Goal: Navigation & Orientation: Go to known website

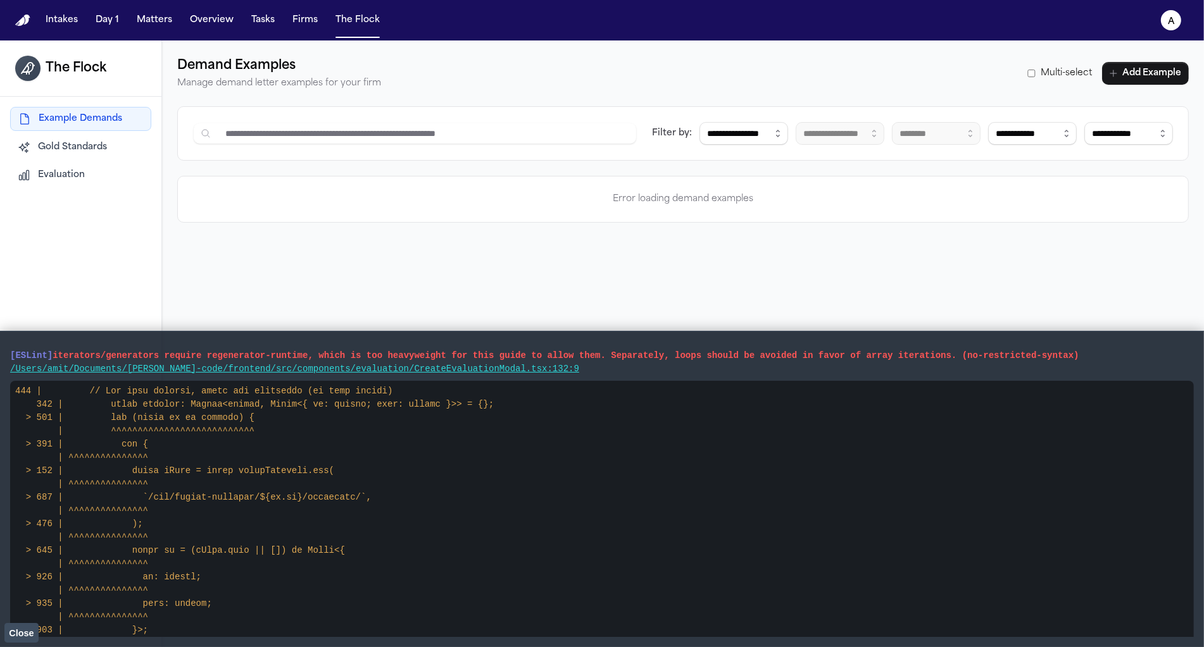
click at [14, 630] on span "Close" at bounding box center [21, 634] width 25 height 10
click at [26, 641] on button "Close" at bounding box center [21, 632] width 34 height 19
